Goal: Navigation & Orientation: Find specific page/section

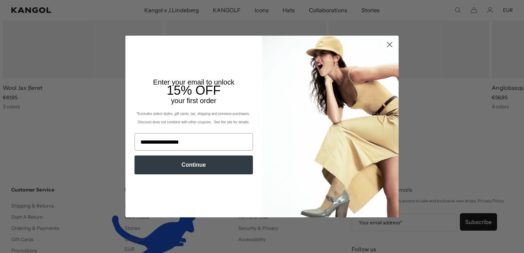
scroll to position [0, 144]
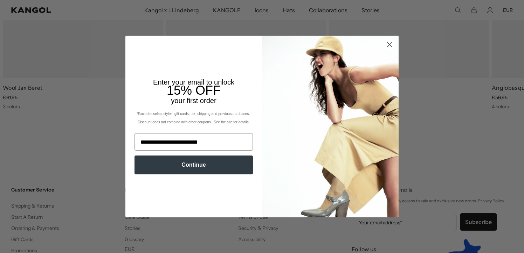
type input "**********"
click at [210, 169] on button "Continue" at bounding box center [193, 165] width 118 height 19
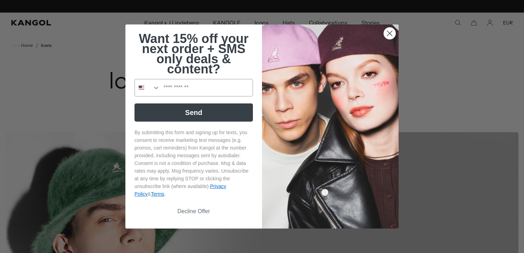
scroll to position [0, 144]
click at [389, 32] on icon "Close dialog" at bounding box center [389, 33] width 5 height 5
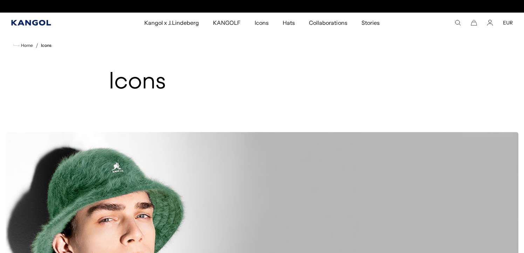
scroll to position [0, 0]
click at [22, 23] on icon "Kangol" at bounding box center [31, 23] width 40 height 6
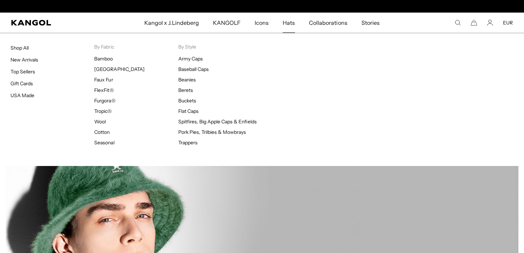
scroll to position [0, 144]
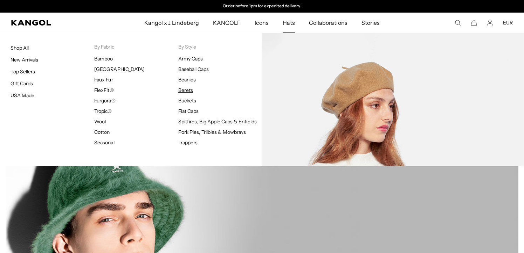
click at [184, 89] on link "Berets" at bounding box center [185, 90] width 15 height 6
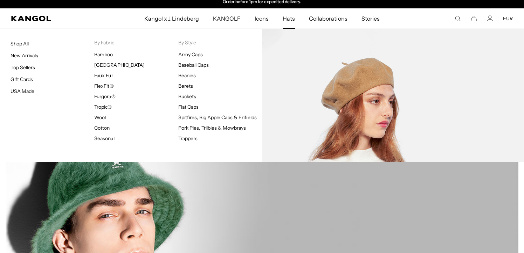
scroll to position [0, 0]
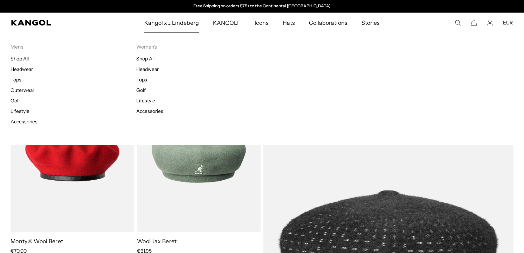
click at [147, 60] on link "Shop All" at bounding box center [145, 59] width 18 height 6
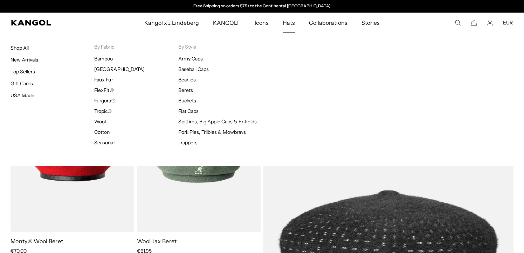
scroll to position [246, 0]
